Goal: Task Accomplishment & Management: Use online tool/utility

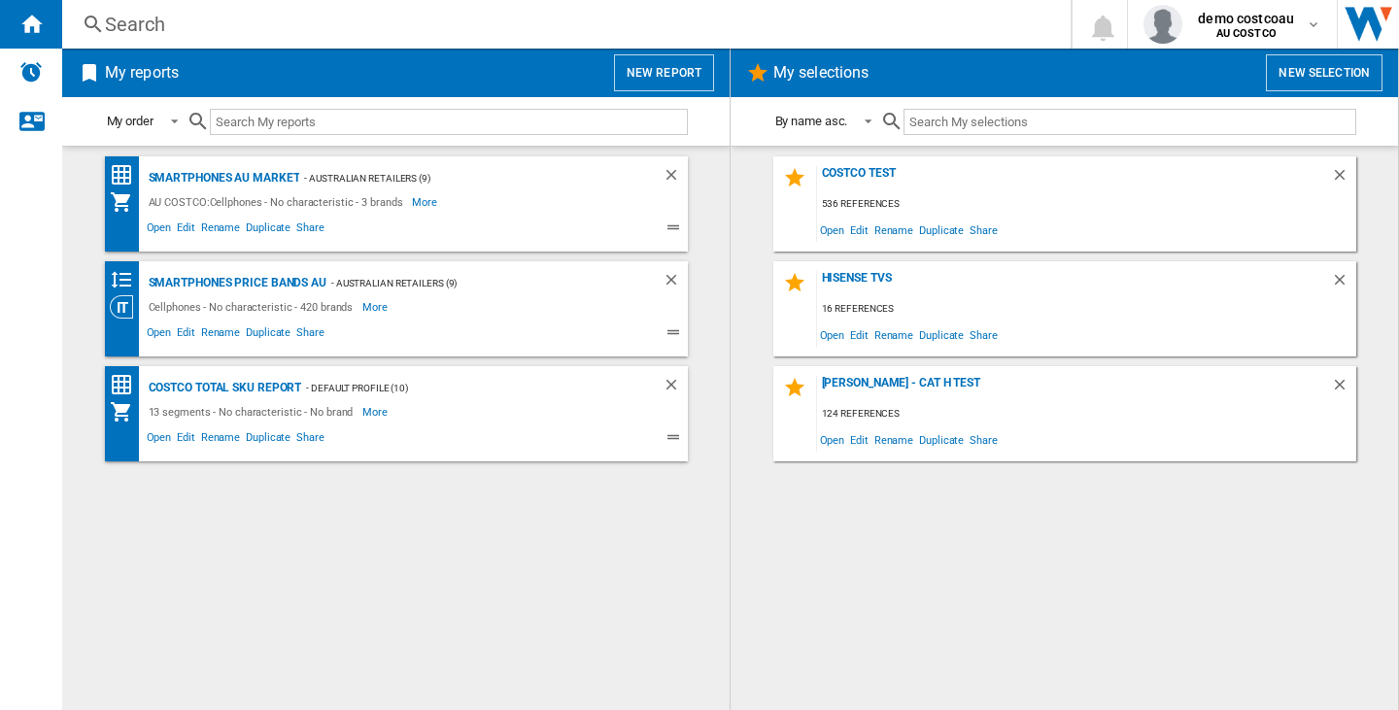
click at [1256, 564] on div "Costco Test 536 references Open Edit Rename Duplicate Share Hisense TVs 16 refe…" at bounding box center [1064, 428] width 629 height 544
click at [568, 561] on div "Smartphones AU Market - Australian Retailers (9) AU COSTCO:Cellphones - No char…" at bounding box center [396, 428] width 629 height 544
click at [687, 70] on button "New report" at bounding box center [664, 72] width 100 height 37
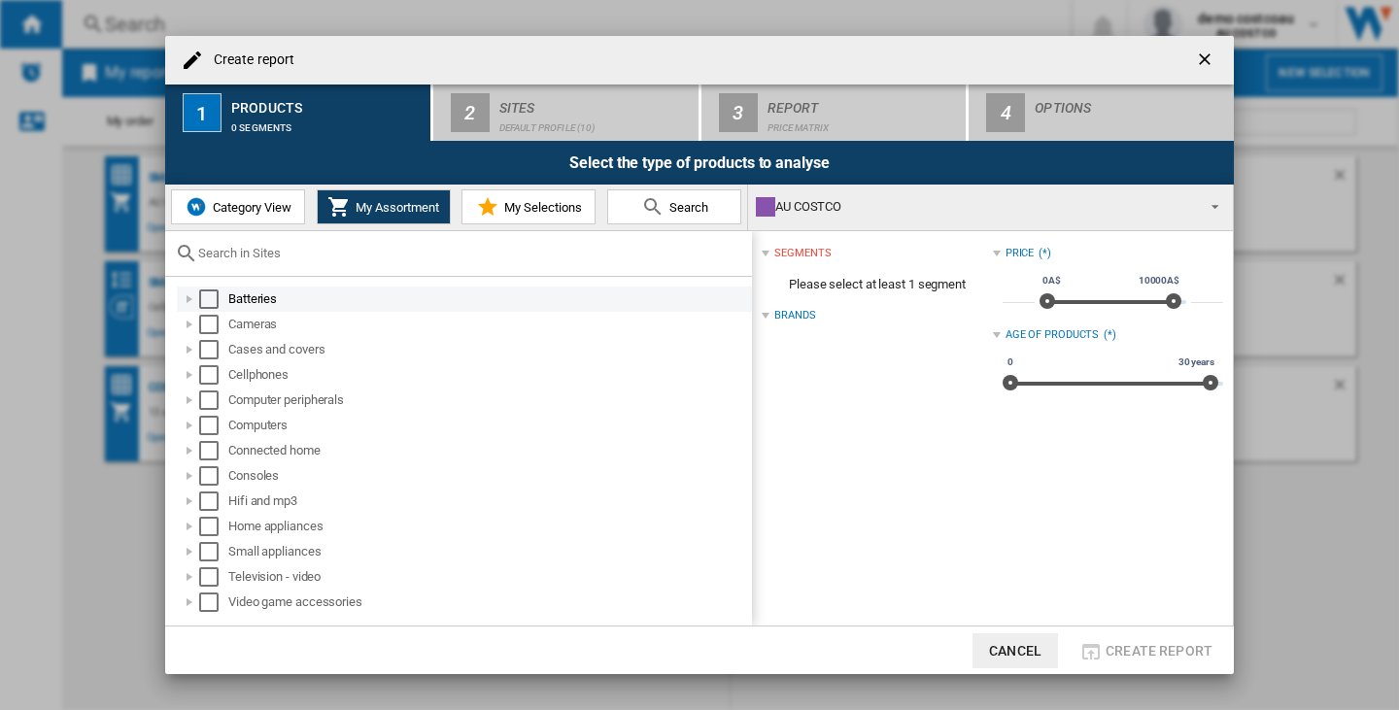
click at [212, 293] on div "Select" at bounding box center [208, 298] width 19 height 19
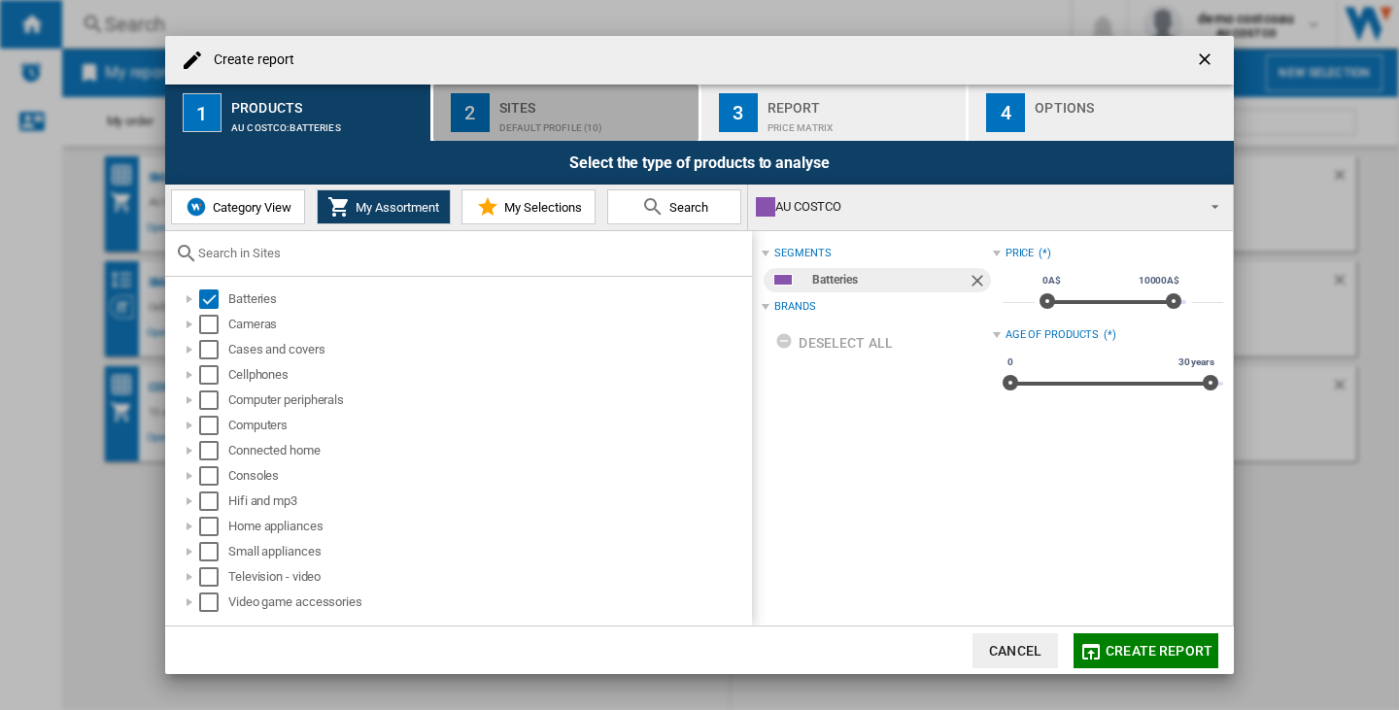
click at [564, 116] on div "Default profile (10)" at bounding box center [594, 123] width 191 height 20
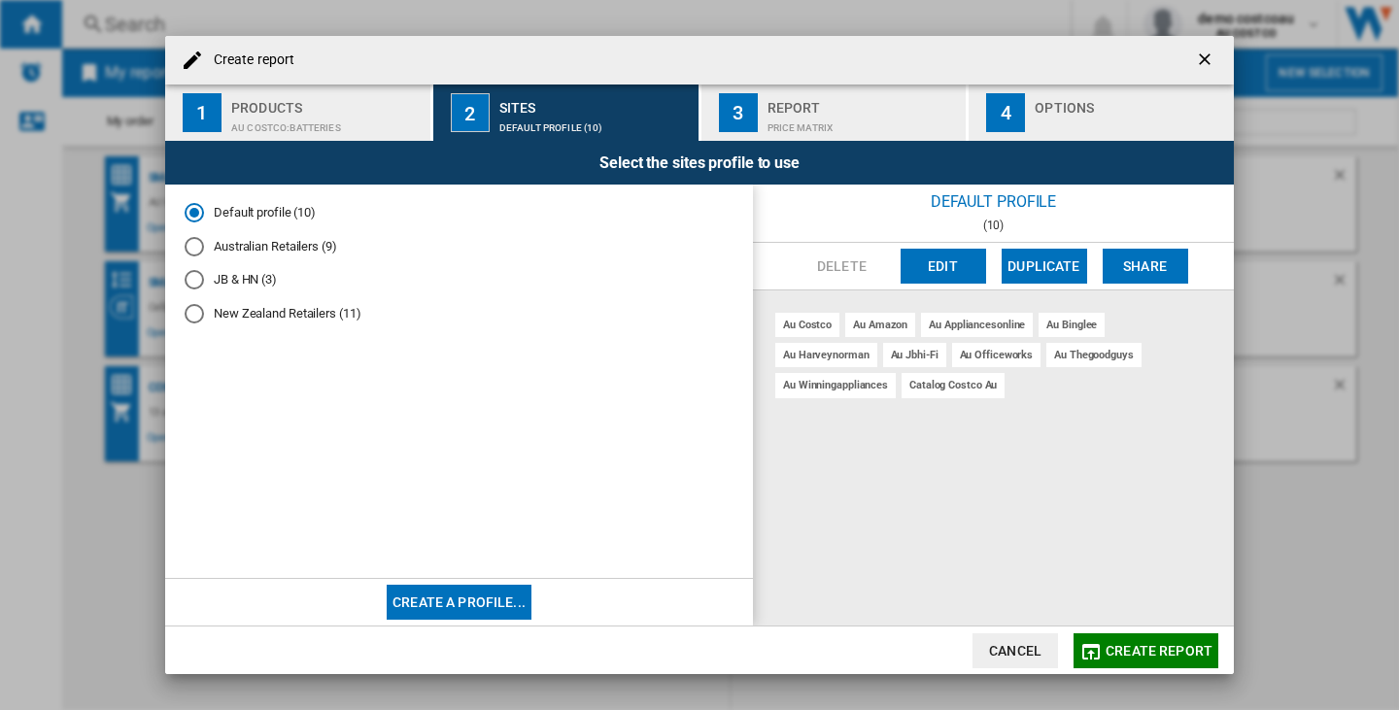
click at [1152, 648] on span "Create report" at bounding box center [1159, 651] width 107 height 16
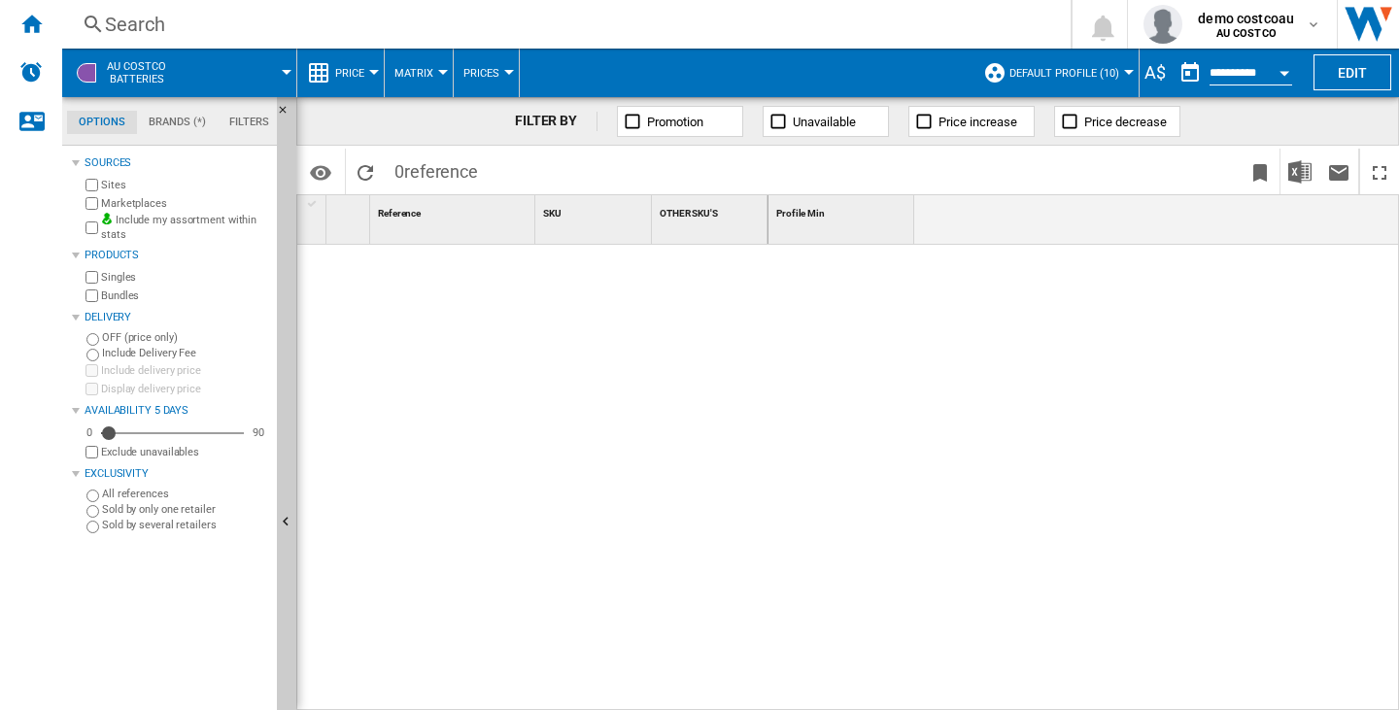
click at [1145, 65] on div "A$" at bounding box center [1155, 72] width 31 height 24
click at [1163, 74] on div "A$" at bounding box center [1155, 72] width 31 height 24
click at [1156, 74] on div "A$" at bounding box center [1155, 72] width 31 height 24
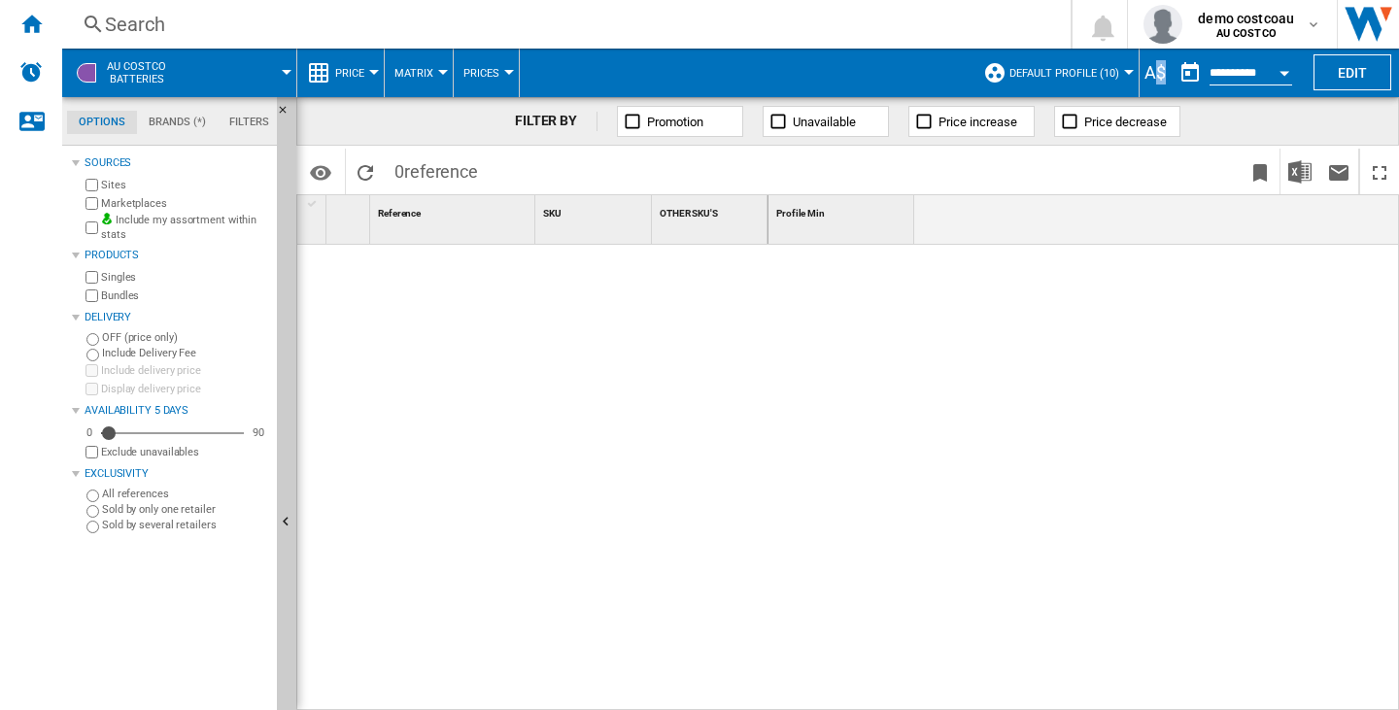
click at [1156, 74] on div "A$" at bounding box center [1155, 72] width 31 height 24
click at [1202, 31] on span "AU COSTCO" at bounding box center [1246, 34] width 96 height 12
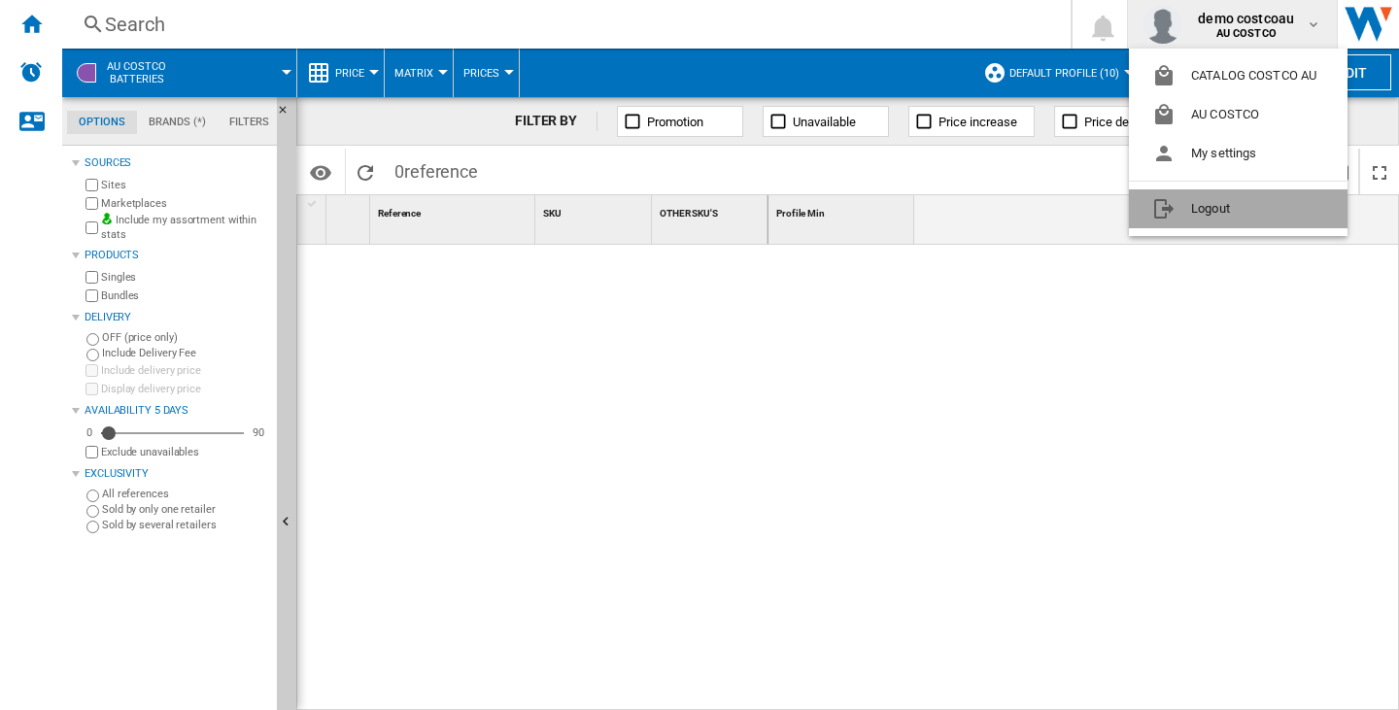
click at [1247, 205] on button "Logout" at bounding box center [1238, 208] width 219 height 39
